Goal: Information Seeking & Learning: Find contact information

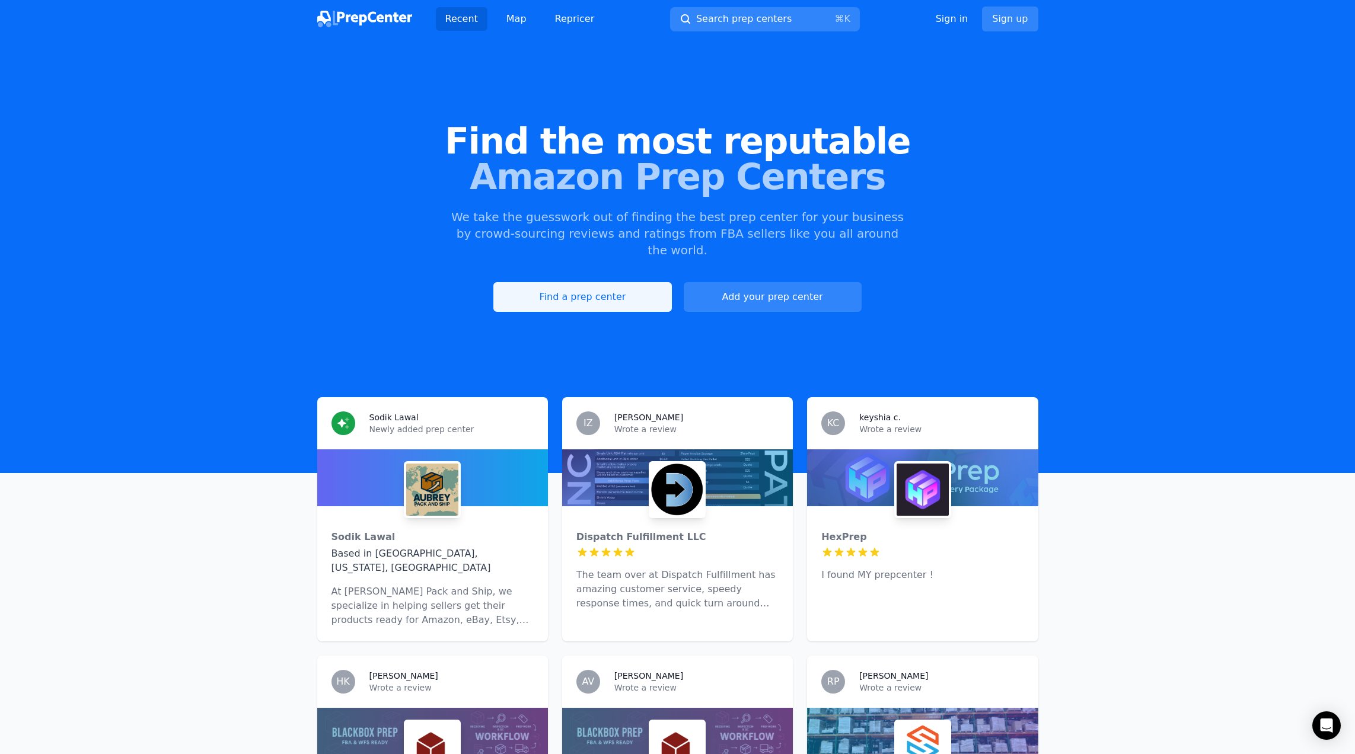
click at [620, 286] on link "Find a prep center" at bounding box center [582, 297] width 178 height 30
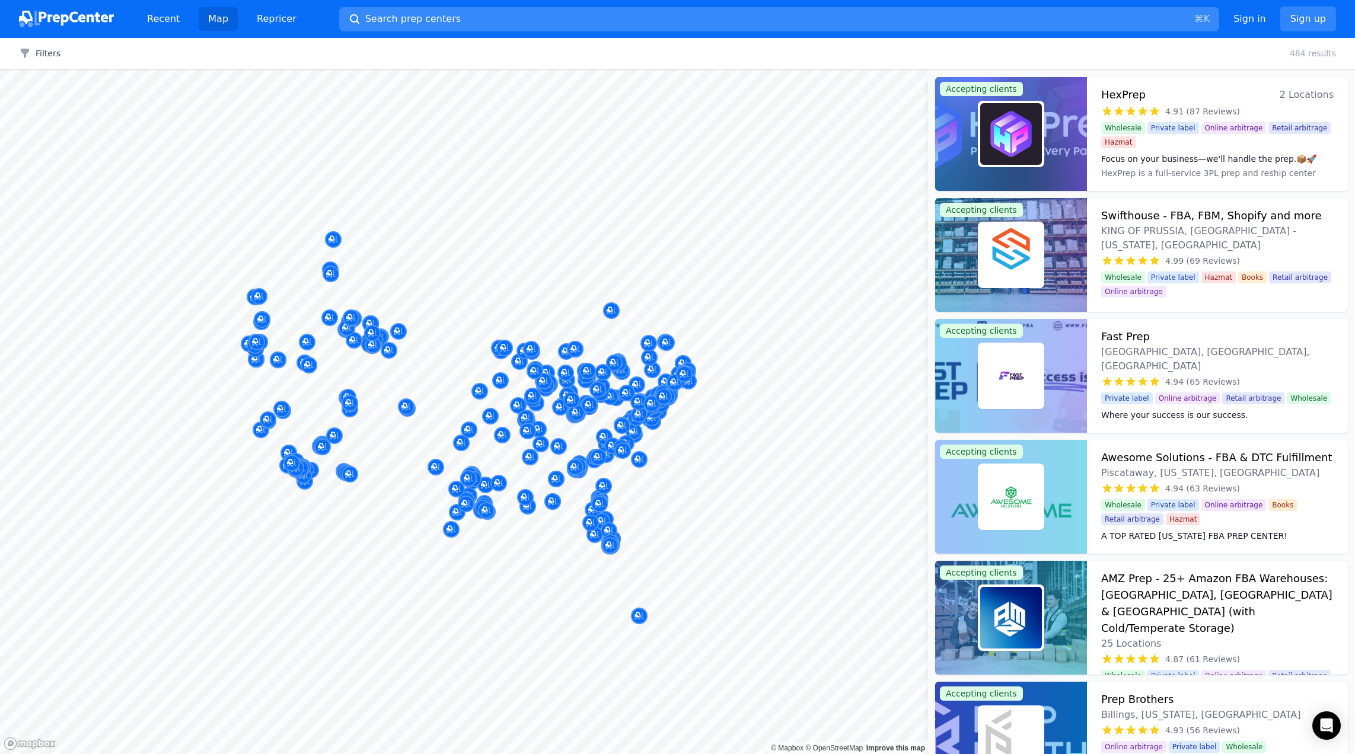
click at [391, 18] on span "Search prep centers" at bounding box center [412, 19] width 95 height 14
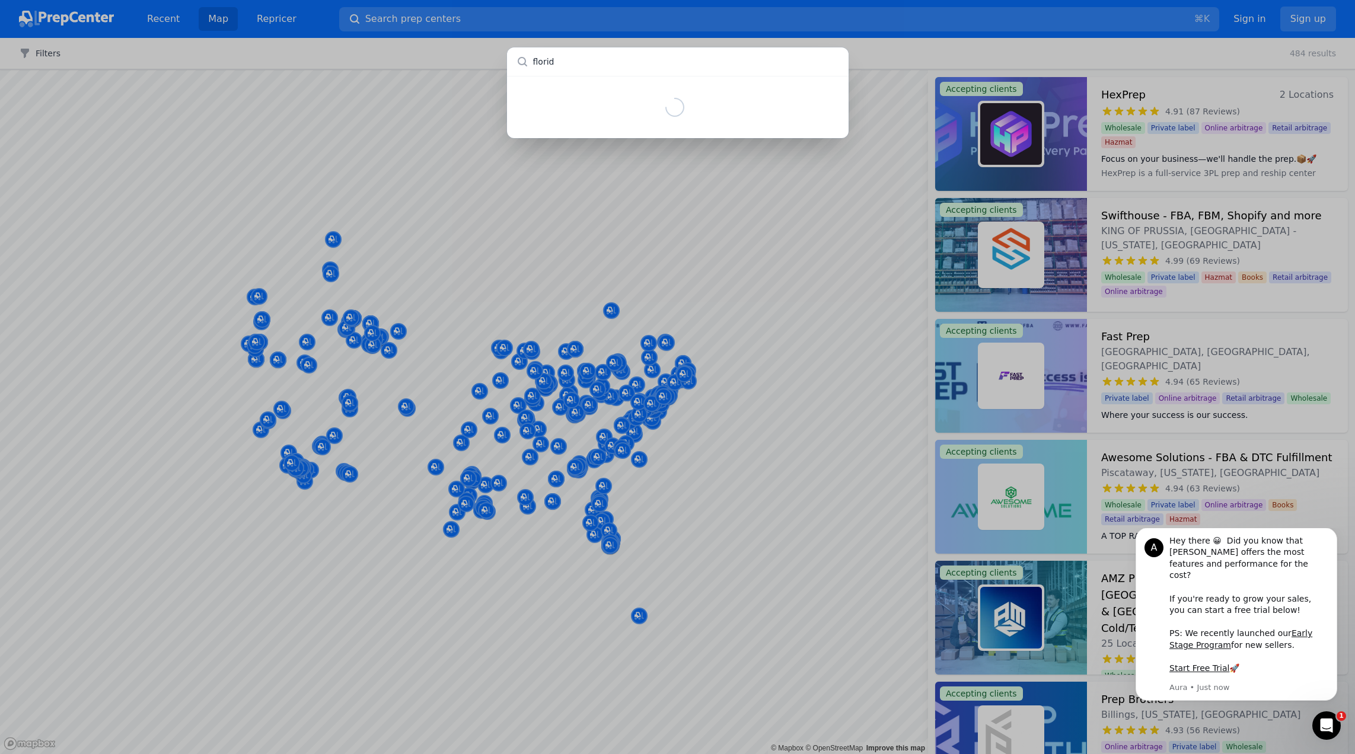
type input "[US_STATE]"
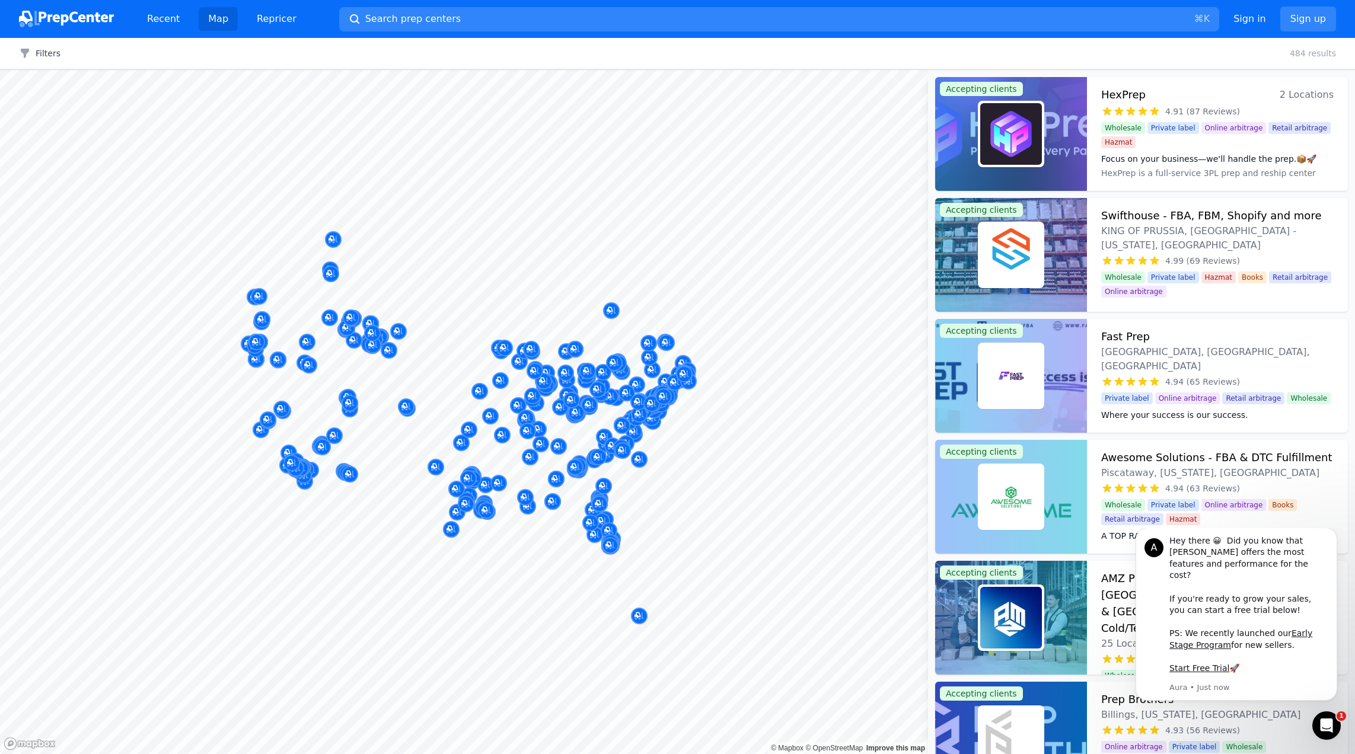
click at [695, 263] on div at bounding box center [677, 377] width 1355 height 754
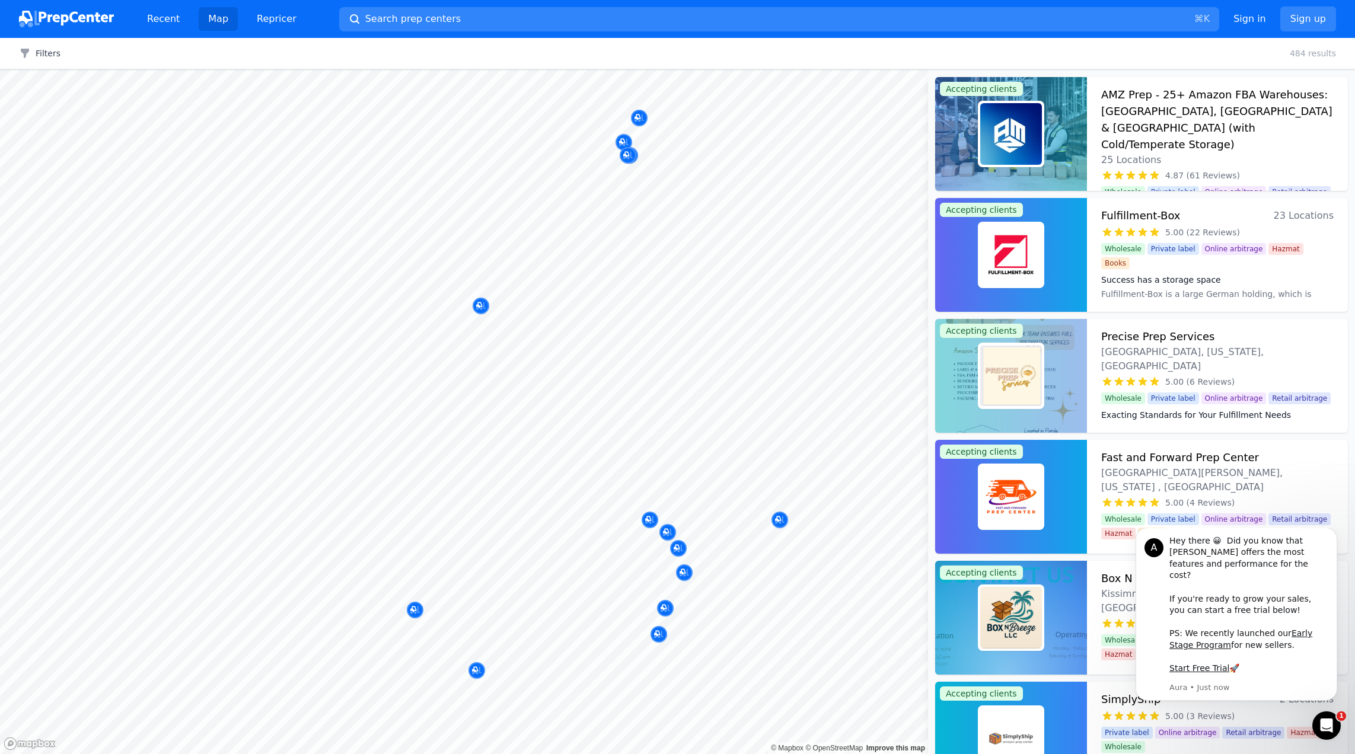
click at [653, 522] on div at bounding box center [668, 519] width 228 height 9
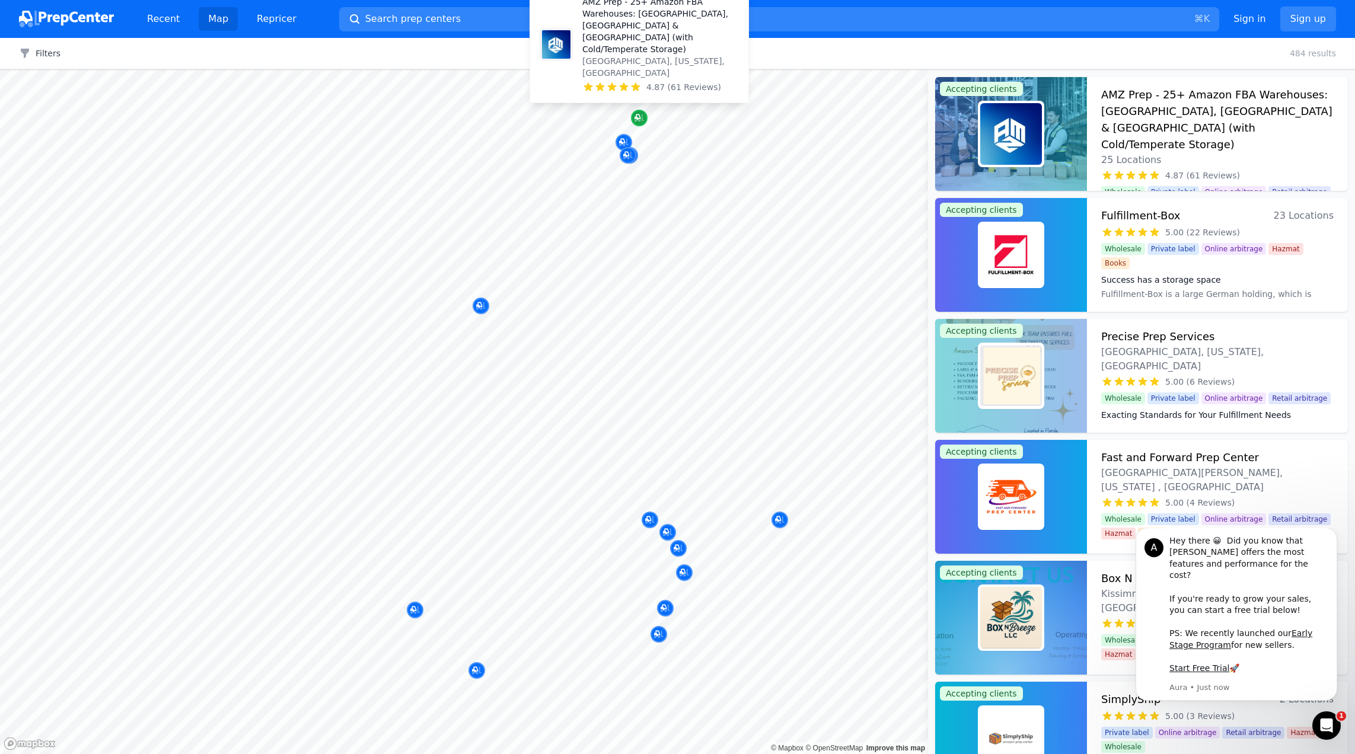
click at [644, 117] on icon "Map marker" at bounding box center [639, 118] width 9 height 12
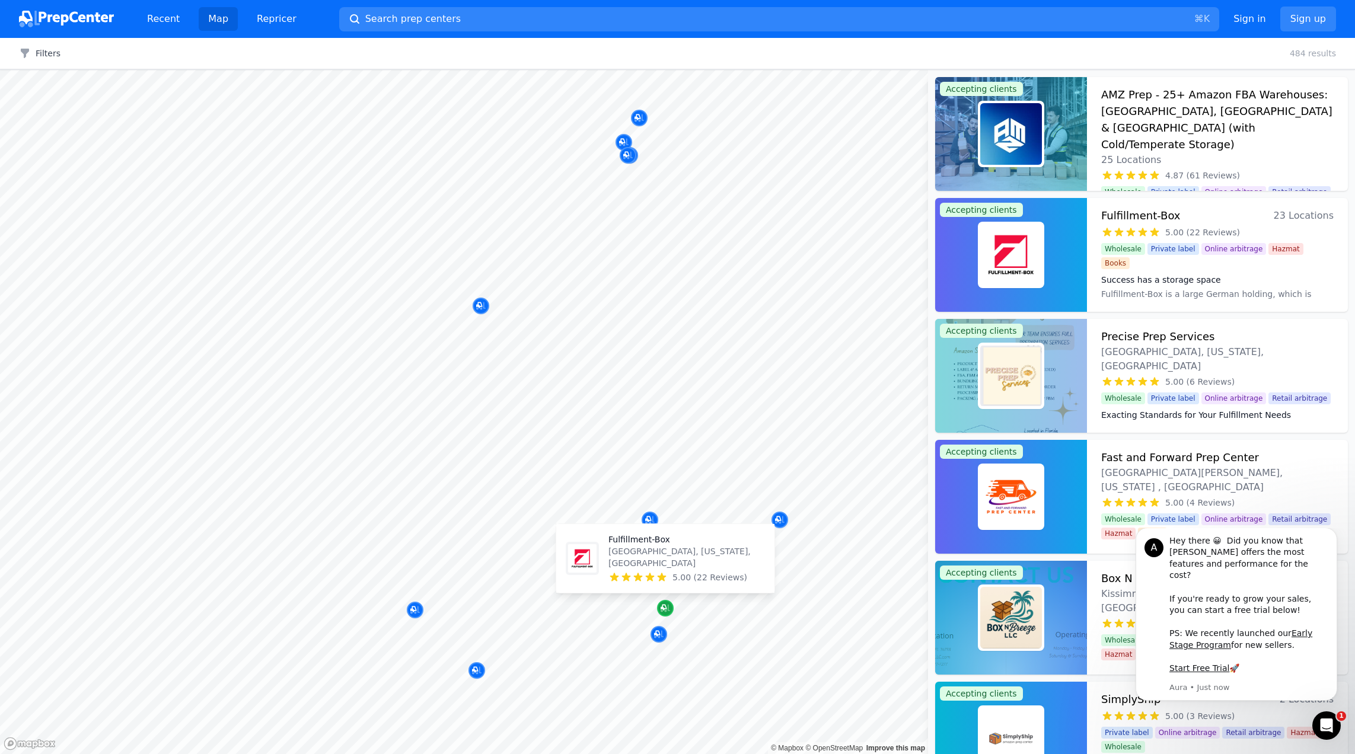
click at [665, 609] on icon "Map marker" at bounding box center [664, 608] width 6 height 6
click at [711, 577] on span "5.00 (22 Reviews)" at bounding box center [710, 578] width 75 height 12
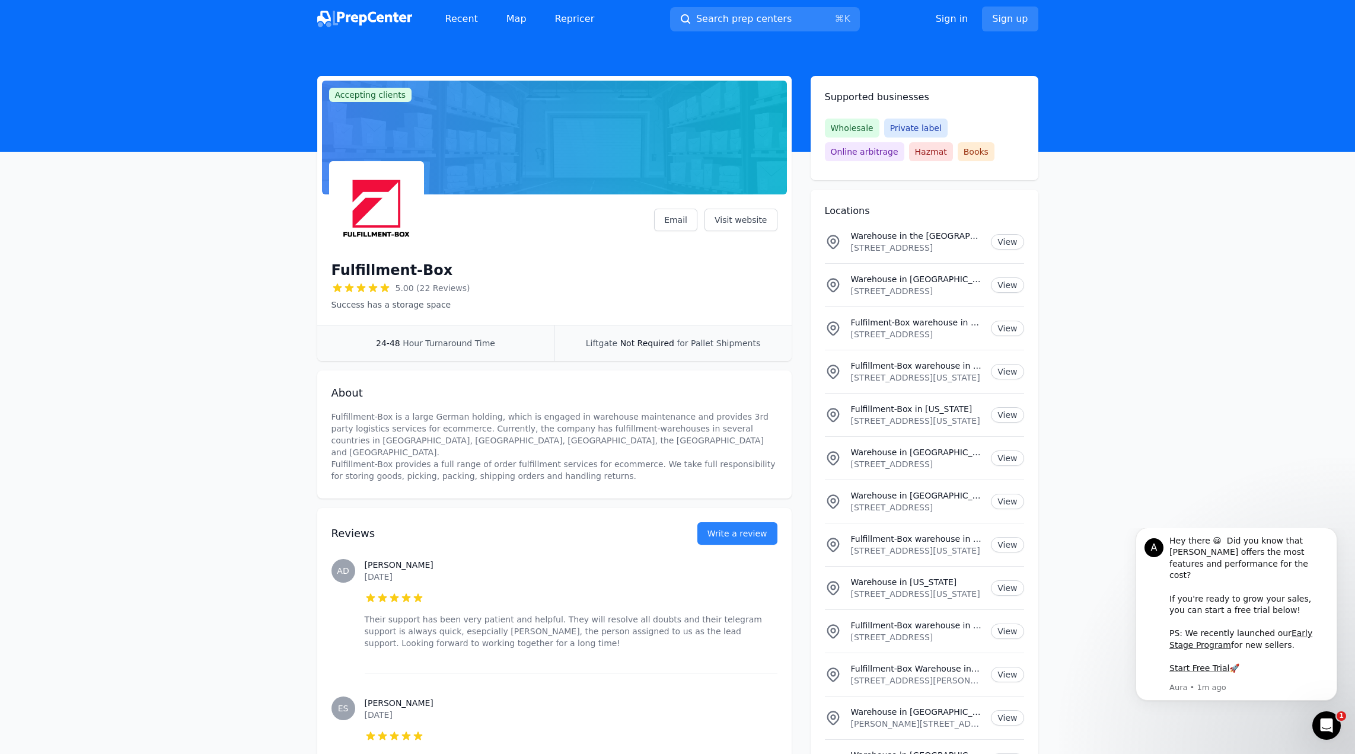
click at [439, 289] on span "5.00 (22 Reviews)" at bounding box center [433, 288] width 75 height 12
click at [728, 216] on link "Visit website" at bounding box center [741, 220] width 73 height 23
